Goal: Task Accomplishment & Management: Manage account settings

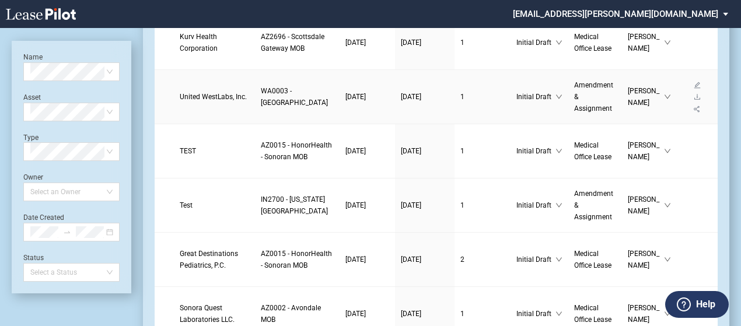
scroll to position [151, 0]
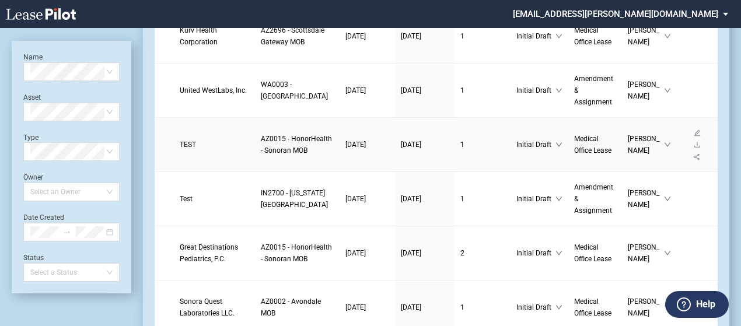
click at [184, 149] on span "TEST" at bounding box center [188, 145] width 16 height 8
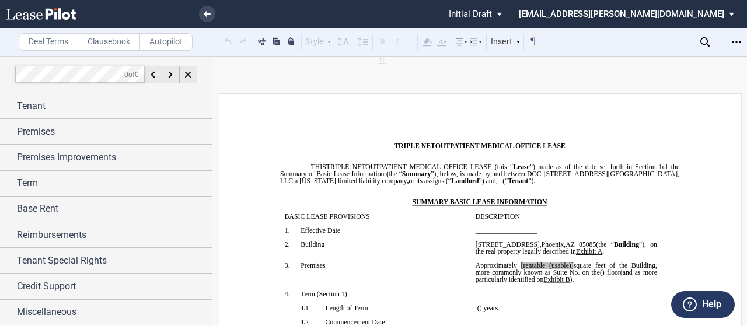
click at [184, 171] on div "Term" at bounding box center [106, 183] width 212 height 25
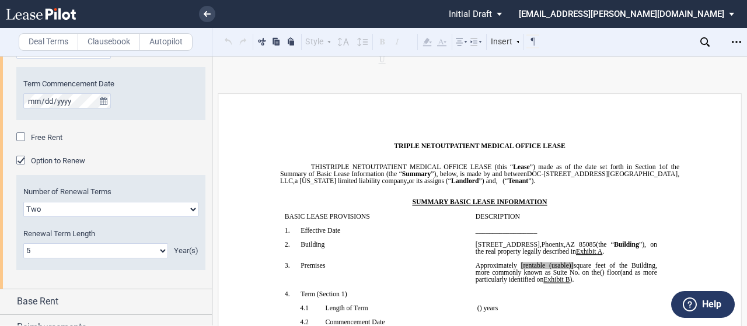
scroll to position [244, 0]
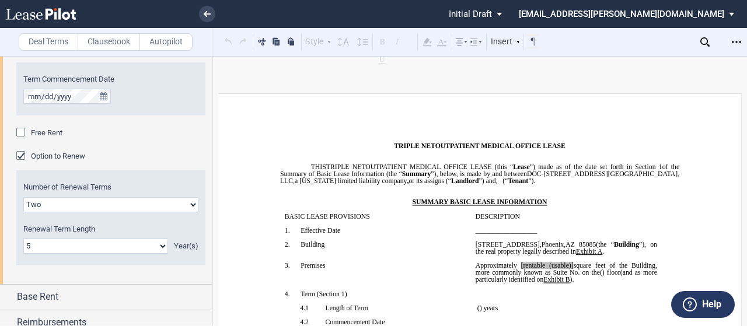
click at [19, 155] on div "Option to Renew" at bounding box center [22, 157] width 12 height 12
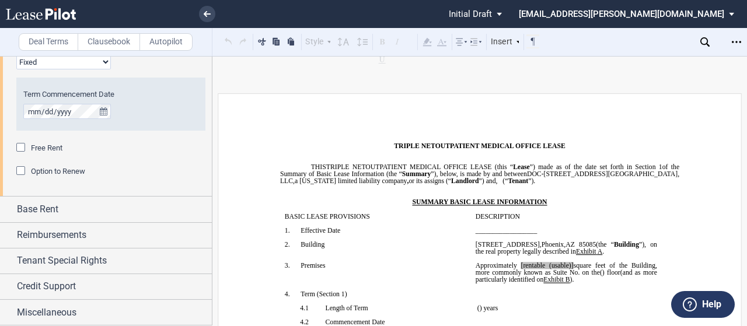
scroll to position [227, 0]
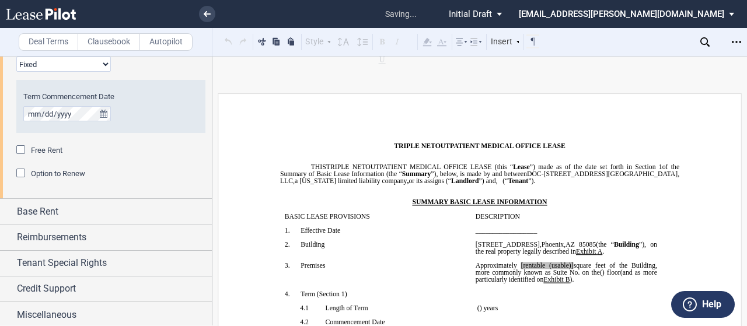
click at [22, 172] on div "Option to Renew" at bounding box center [22, 175] width 12 height 12
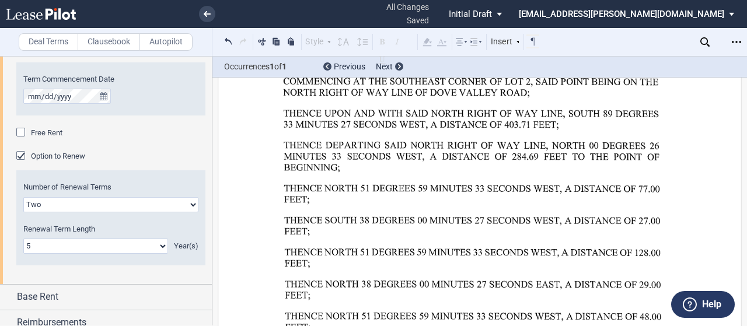
scroll to position [10964, 0]
